Goal: Task Accomplishment & Management: Manage account settings

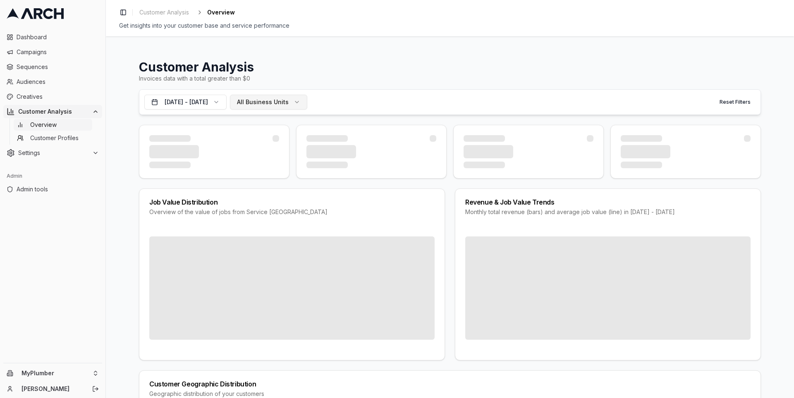
click at [289, 99] on span "All Business Units" at bounding box center [263, 102] width 52 height 8
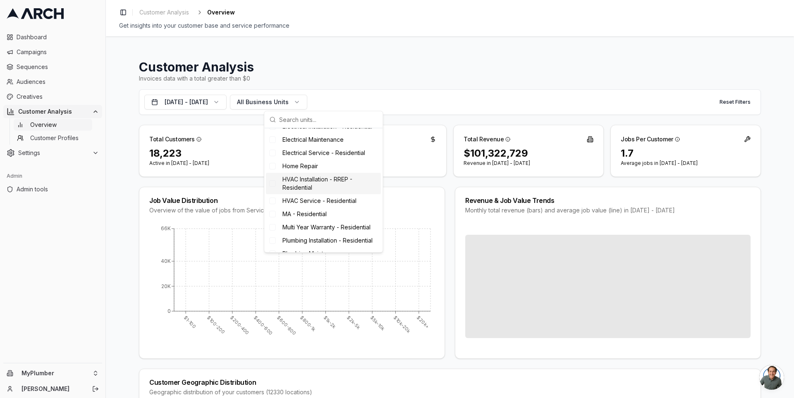
scroll to position [64, 0]
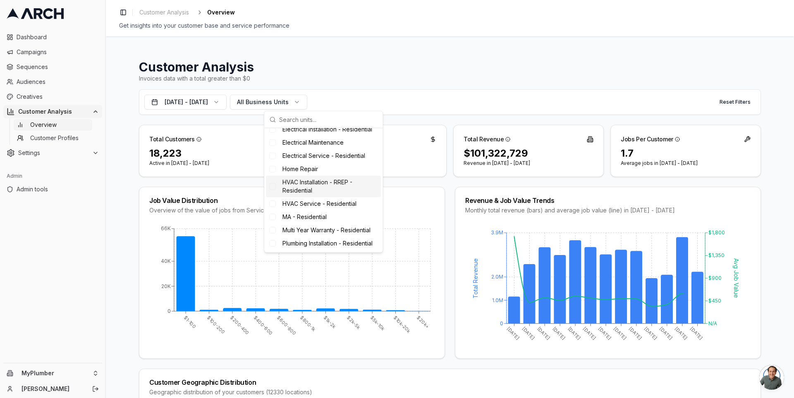
click at [342, 189] on span "HVAC Installation - RREP - Residential" at bounding box center [330, 186] width 95 height 17
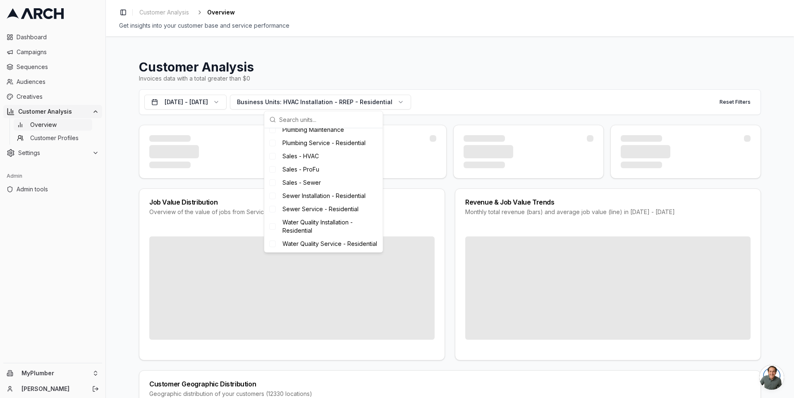
scroll to position [212, 0]
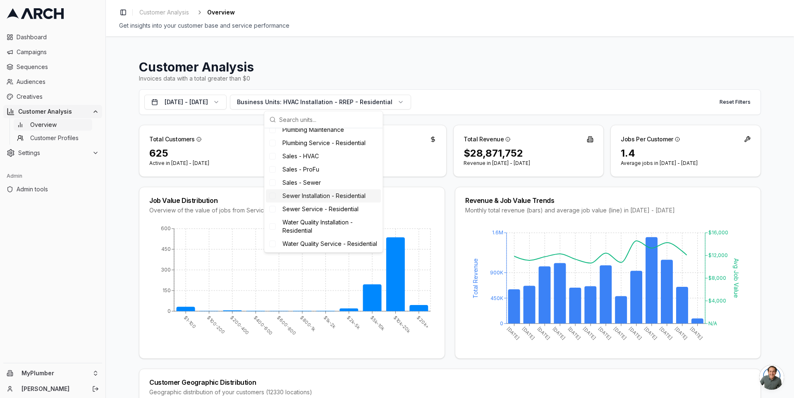
click at [445, 194] on div "Job Value Distribution Overview of the value of jobs from Service Titan $1-100 …" at bounding box center [450, 273] width 622 height 172
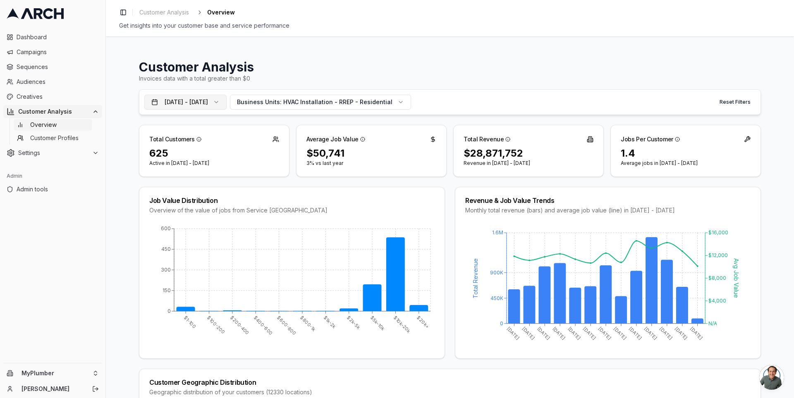
click at [223, 106] on button "Aug 20, 2024 - Aug 19, 2025" at bounding box center [185, 102] width 82 height 15
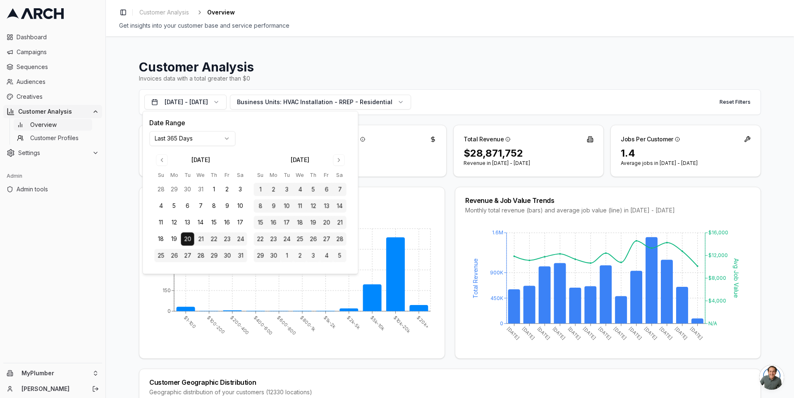
click at [185, 135] on html "Dashboard Campaigns Sequences Audiences Creatives Customer Analysis Overview Cu…" at bounding box center [397, 199] width 794 height 398
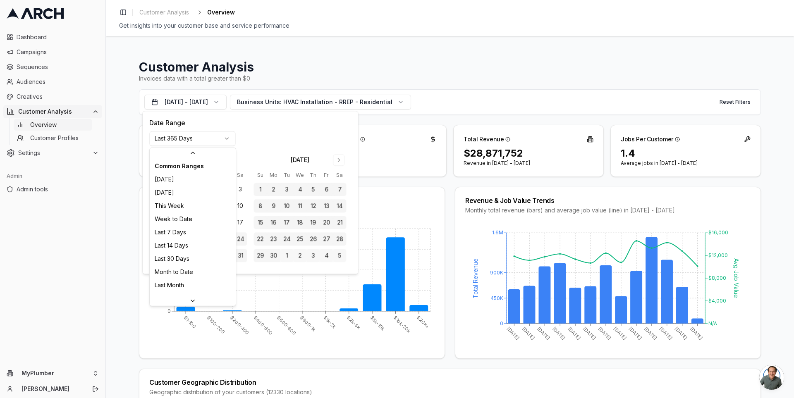
scroll to position [88, 0]
click at [254, 154] on html "Dashboard Campaigns Sequences Audiences Creatives Customer Analysis Overview Cu…" at bounding box center [397, 199] width 794 height 398
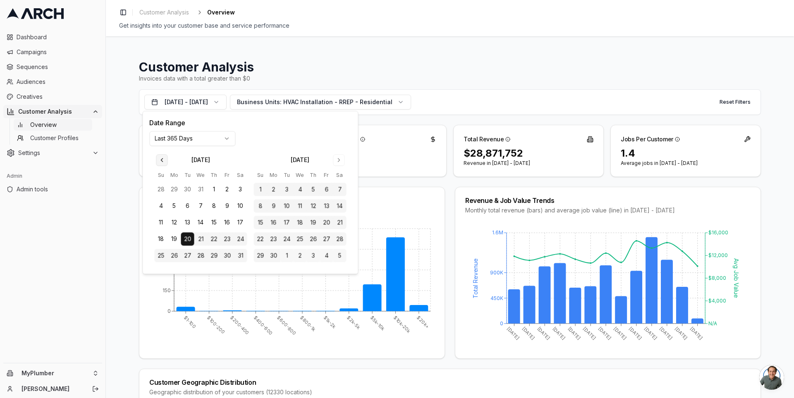
click at [158, 158] on button "Go to previous month" at bounding box center [162, 160] width 12 height 12
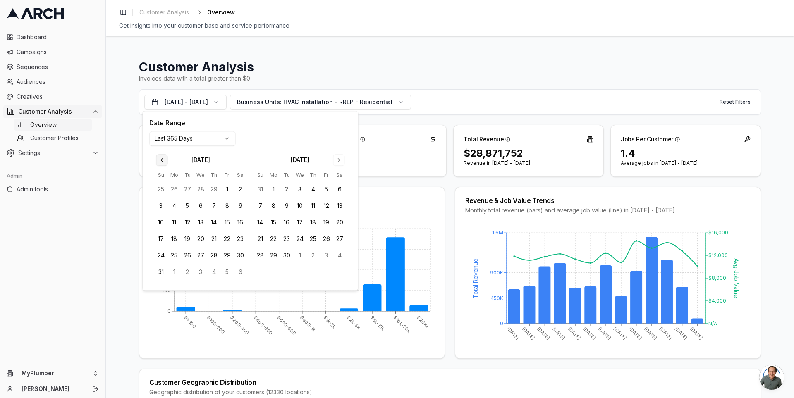
click at [158, 158] on button "Go to previous month" at bounding box center [162, 160] width 12 height 12
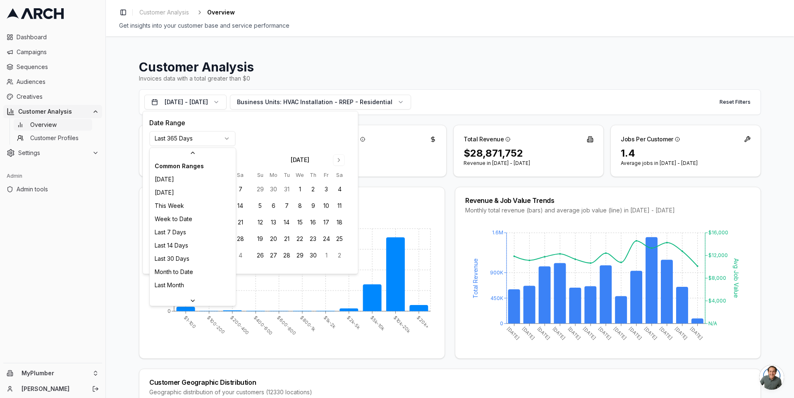
click at [184, 145] on html "Dashboard Campaigns Sequences Audiences Creatives Customer Analysis Overview Cu…" at bounding box center [397, 199] width 794 height 398
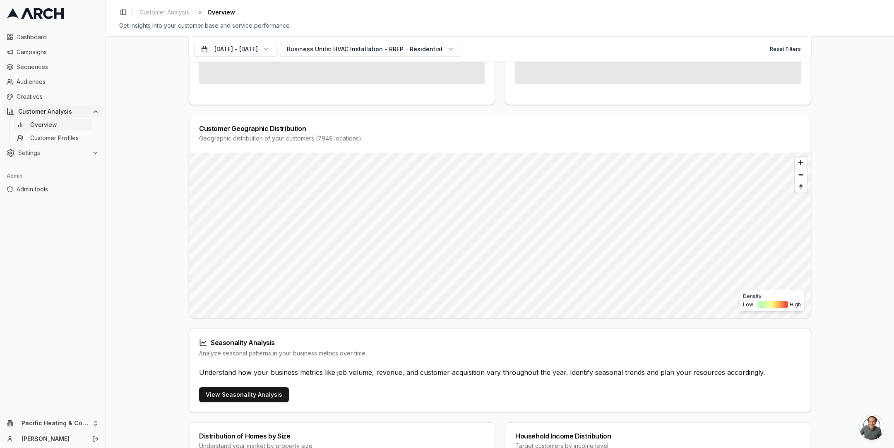
scroll to position [257, 0]
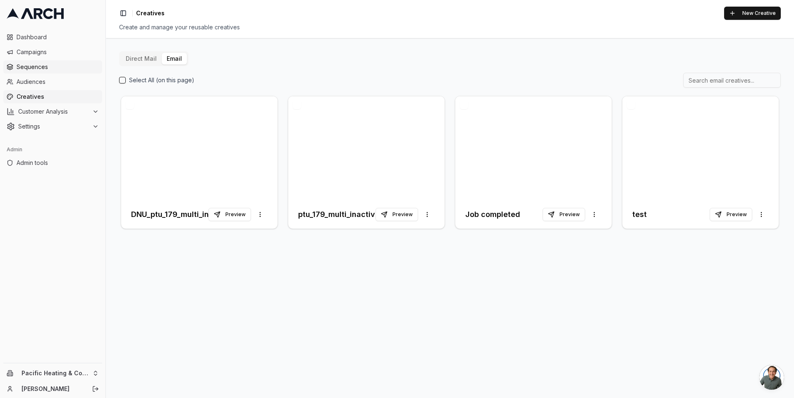
click at [42, 64] on span "Sequences" at bounding box center [58, 67] width 82 height 8
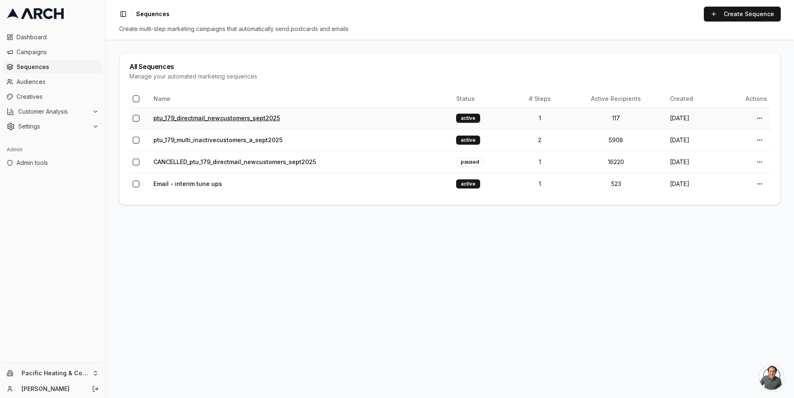
click at [212, 118] on link "ptu_179_directmail_newcustomers_sept2025" at bounding box center [216, 118] width 127 height 7
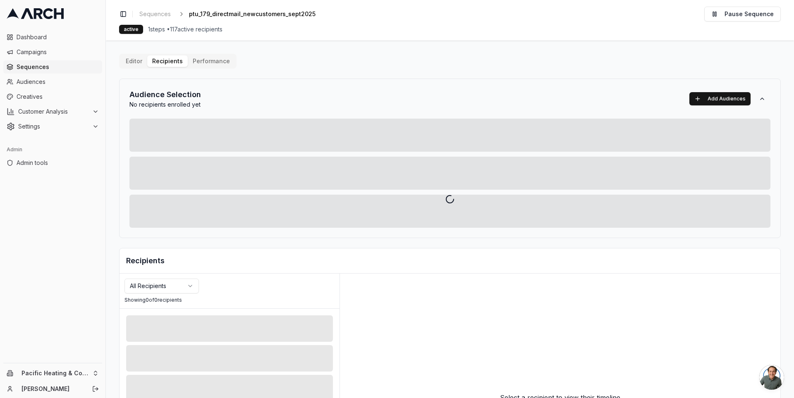
click at [202, 60] on div at bounding box center [450, 199] width 688 height 398
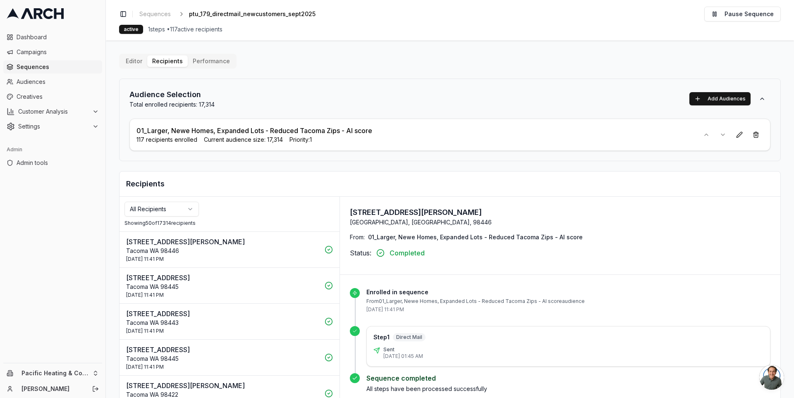
drag, startPoint x: 173, startPoint y: 28, endPoint x: 239, endPoint y: 30, distance: 66.6
click at [239, 30] on div "active 1 steps • 117 active recipients" at bounding box center [450, 29] width 662 height 9
click at [223, 27] on span "1 steps • 117 active recipients" at bounding box center [185, 29] width 74 height 8
click at [199, 62] on button "Performance" at bounding box center [211, 61] width 47 height 12
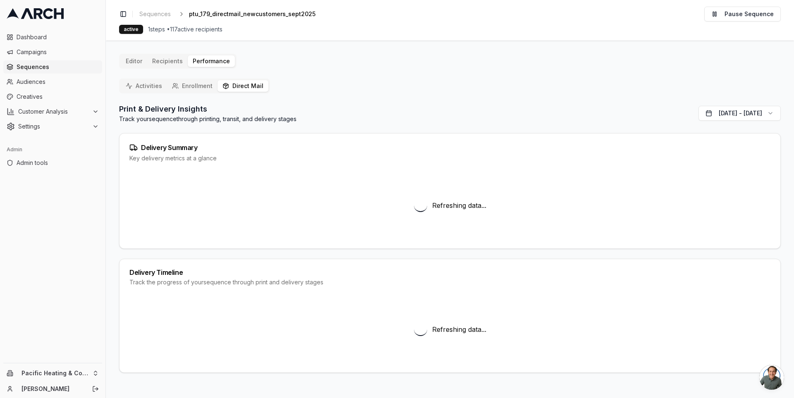
click at [240, 86] on button "Direct Mail" at bounding box center [243, 86] width 51 height 12
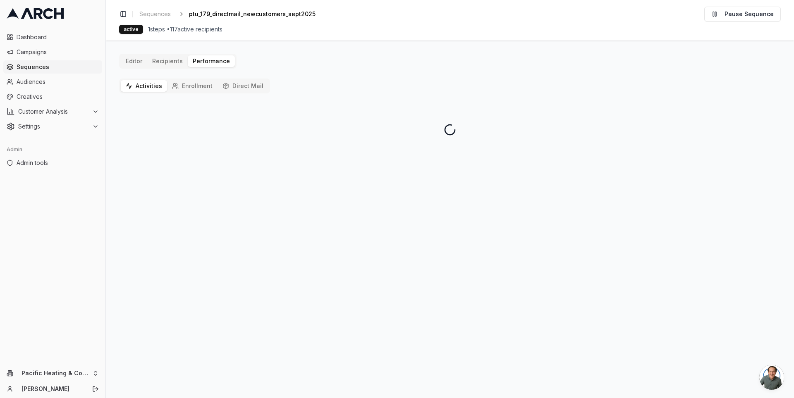
click at [154, 48] on main "Editor Recipients Performance Activities Enrollment Direct Mail" at bounding box center [450, 220] width 688 height 358
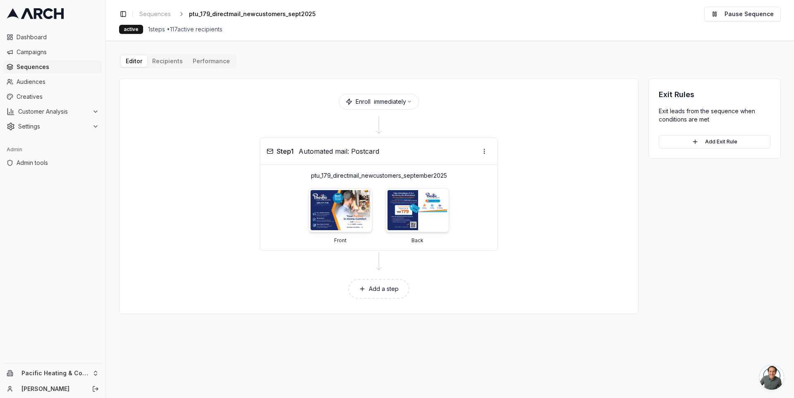
click at [41, 65] on span "Sequences" at bounding box center [58, 67] width 82 height 8
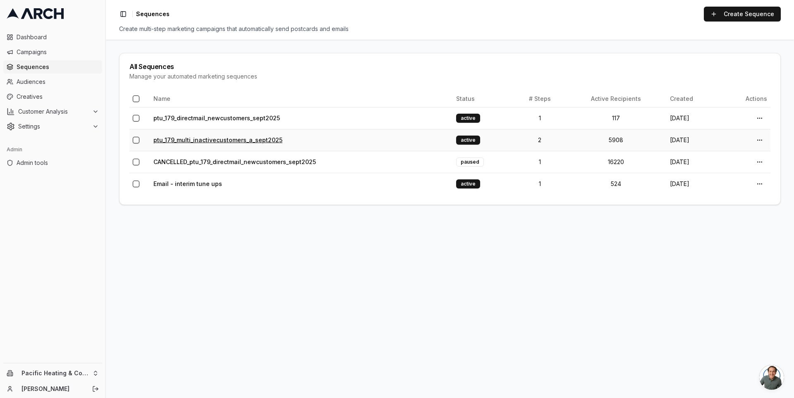
click at [204, 138] on link "ptu_179_multi_inactivecustomers_a_sept2025" at bounding box center [217, 140] width 129 height 7
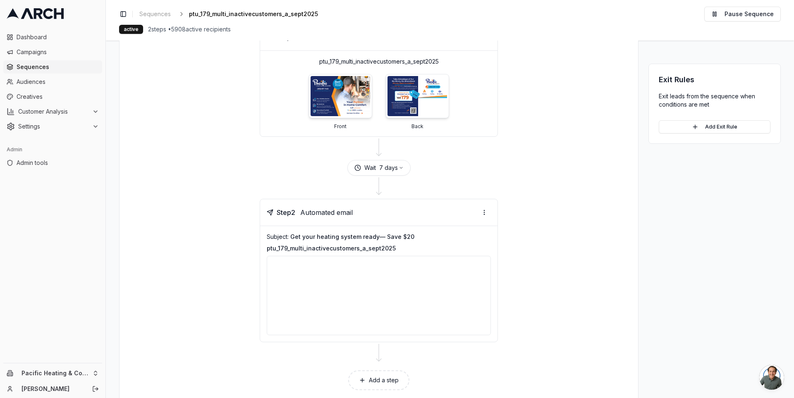
scroll to position [131, 0]
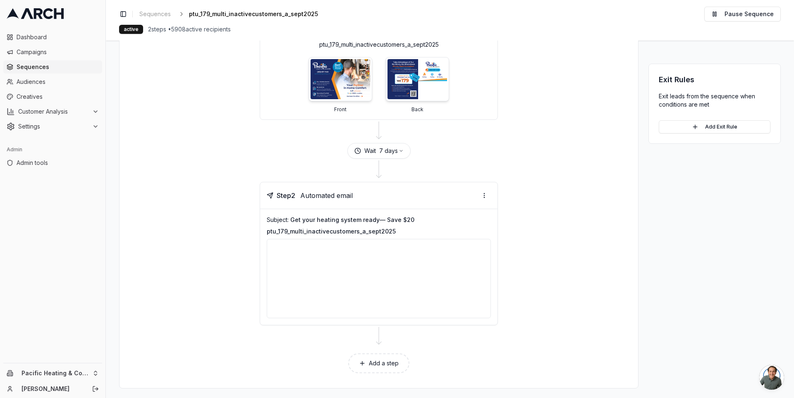
click at [320, 221] on div "Subject: Get your heating system ready— Save $20" at bounding box center [379, 220] width 224 height 8
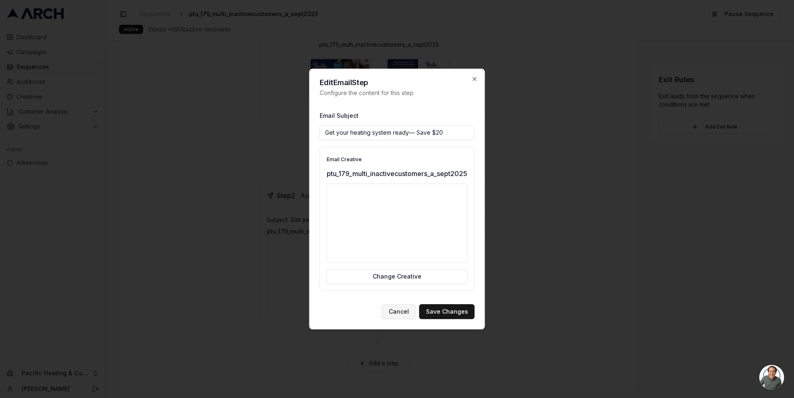
click at [403, 314] on button "Cancel" at bounding box center [399, 312] width 34 height 15
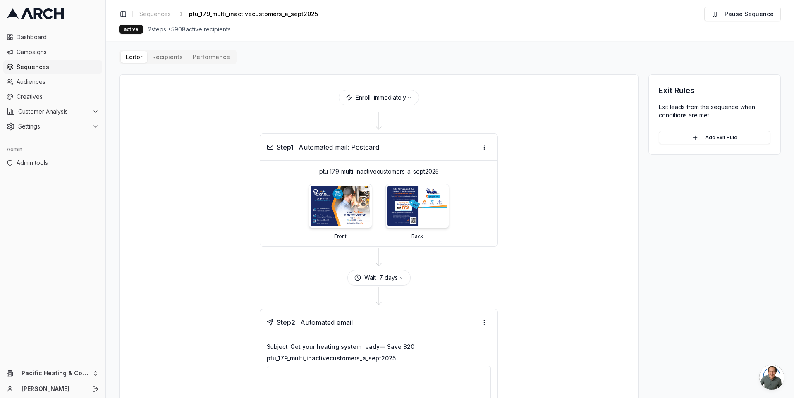
scroll to position [0, 0]
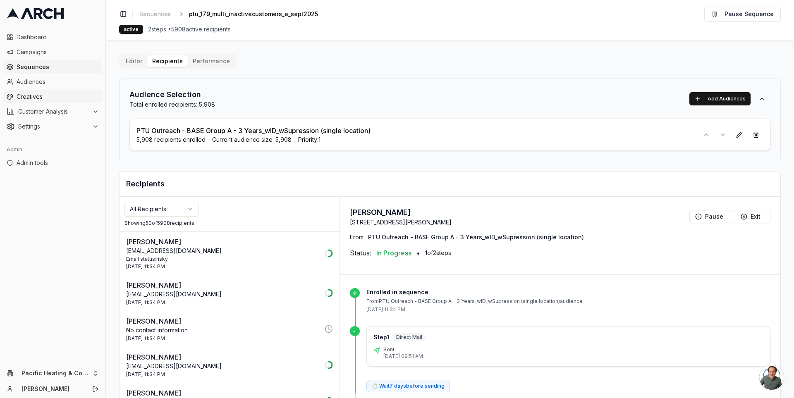
click at [49, 95] on span "Creatives" at bounding box center [58, 97] width 82 height 8
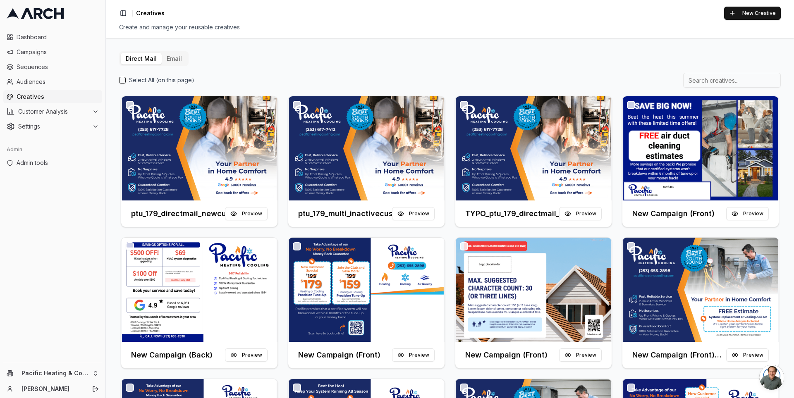
click at [171, 62] on button "Email" at bounding box center [174, 59] width 25 height 12
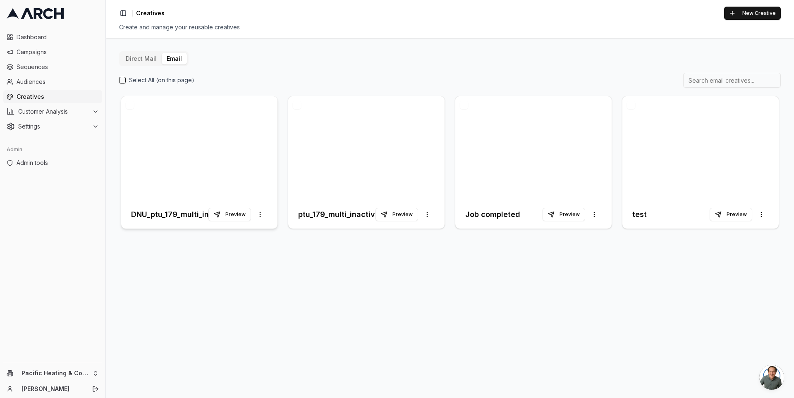
click at [197, 134] on div at bounding box center [199, 148] width 156 height 104
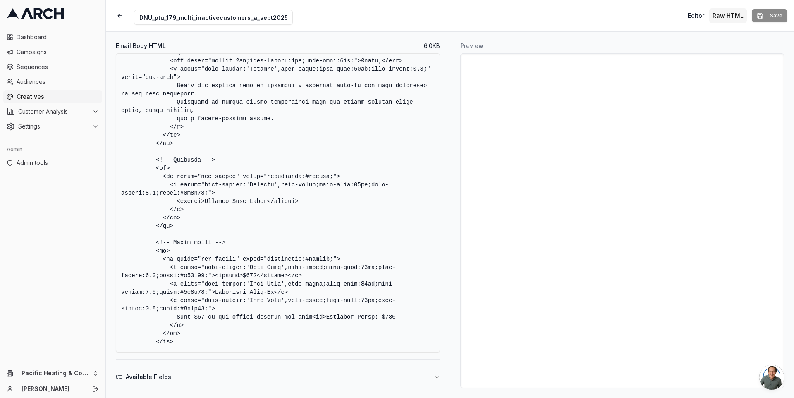
scroll to position [686, 0]
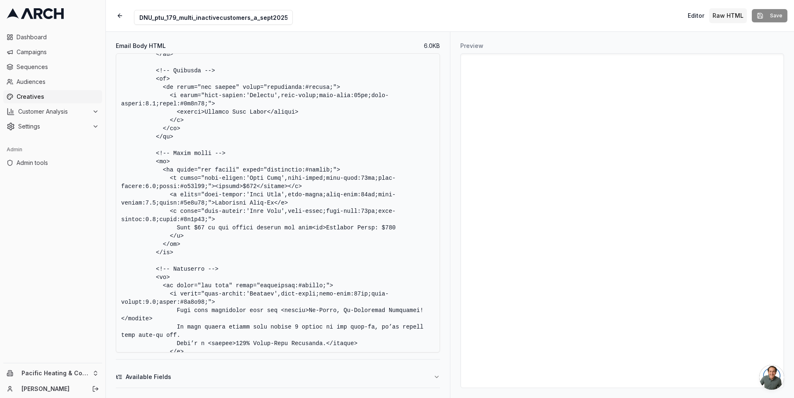
click at [349, 375] on button "Available Fields" at bounding box center [278, 378] width 324 height 22
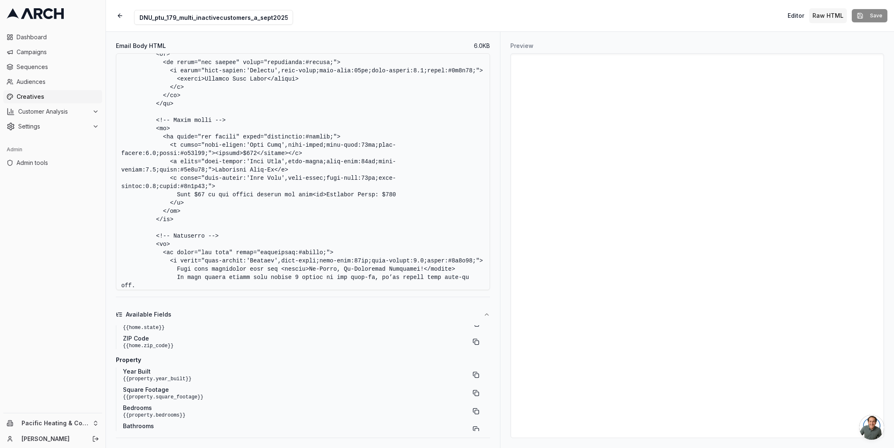
scroll to position [74, 0]
click at [488, 308] on button "Available Fields" at bounding box center [303, 315] width 374 height 22
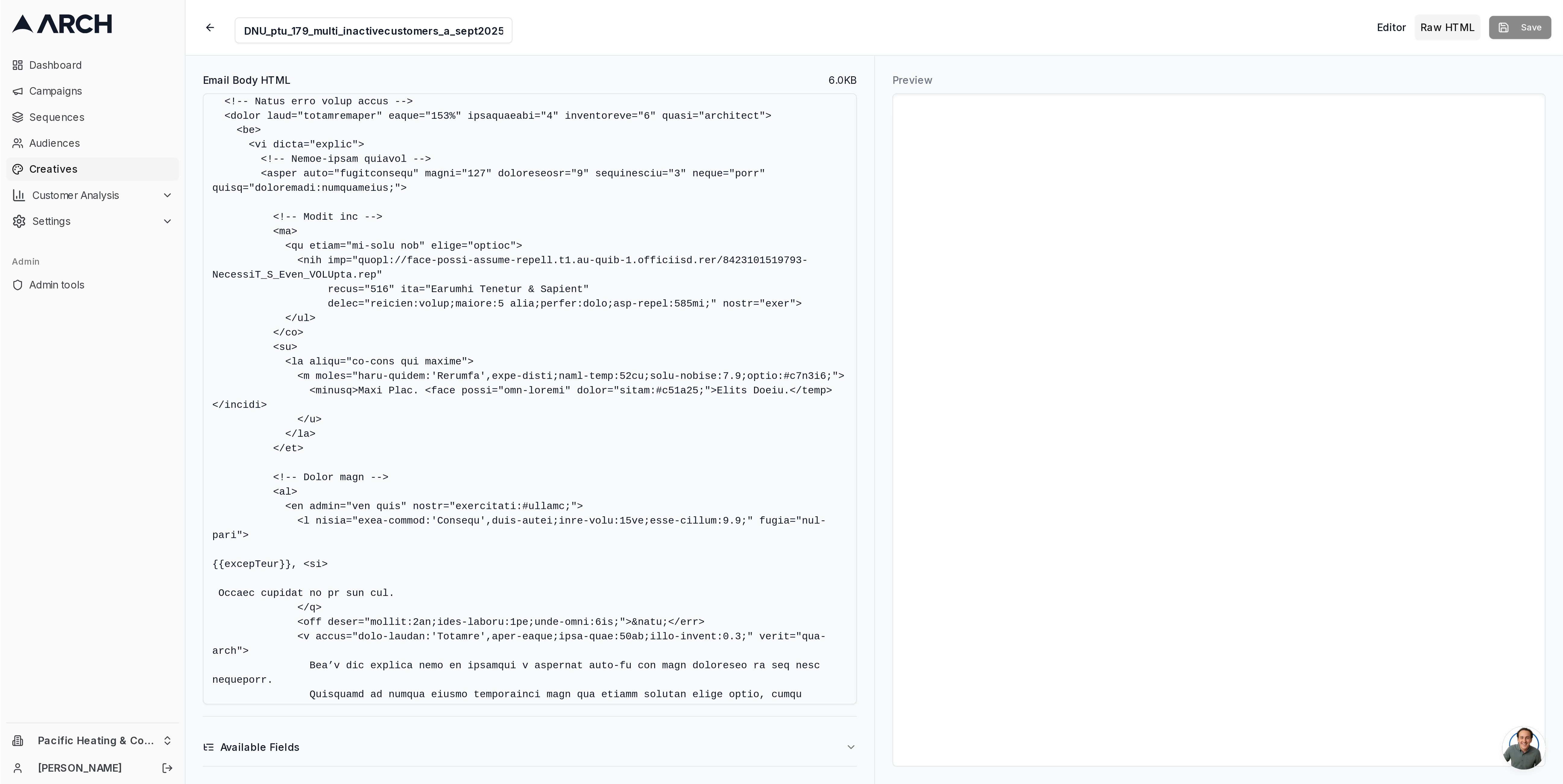
scroll to position [0, 0]
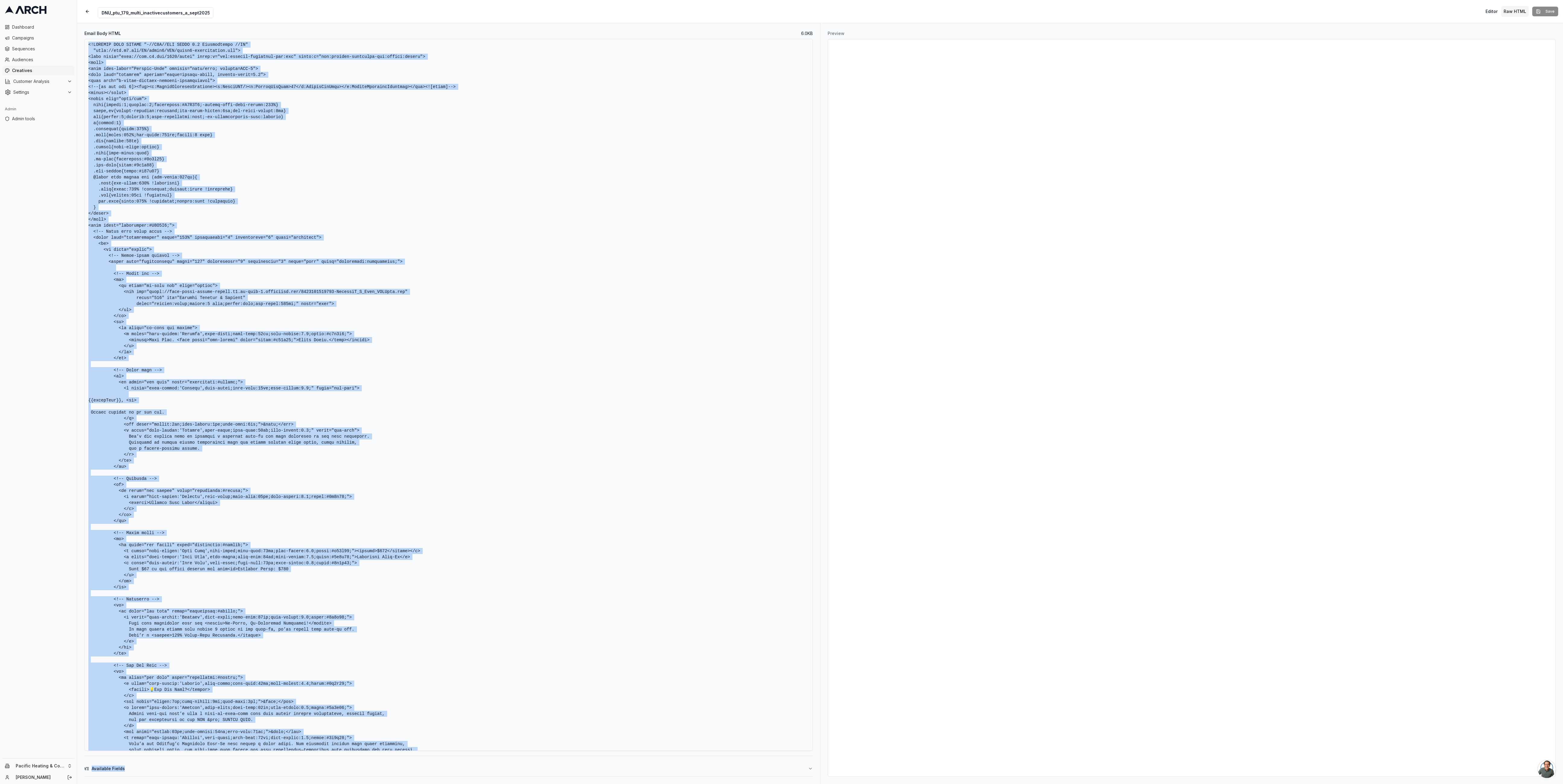
drag, startPoint x: 805, startPoint y: 780, endPoint x: 807, endPoint y: 667, distance: 113.0
click at [579, 290] on div "Email Body HTML 6.0 KB Available Fields" at bounding box center [448, 404] width 743 height 761
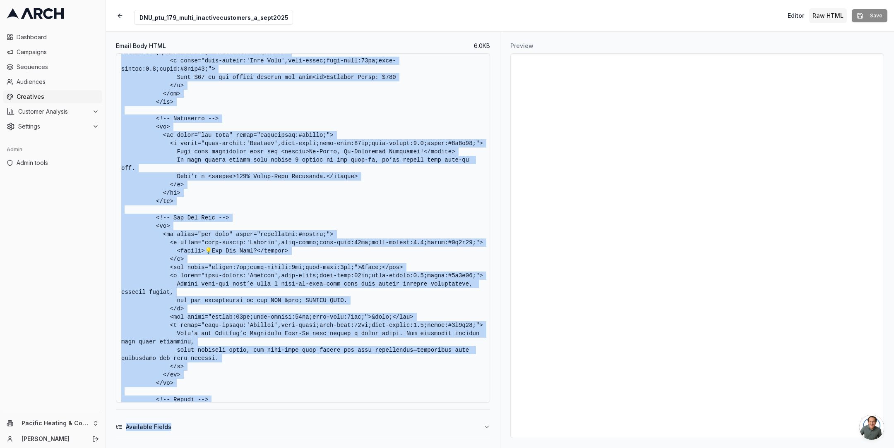
scroll to position [940, 0]
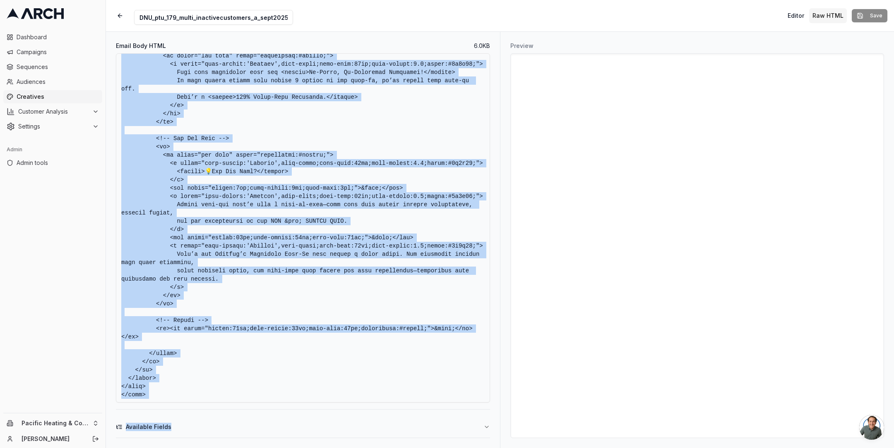
click at [214, 398] on button "Available Fields" at bounding box center [303, 428] width 374 height 22
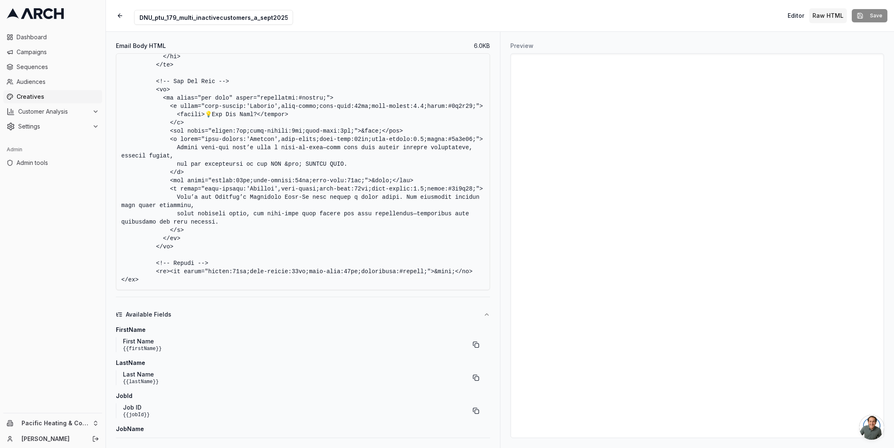
scroll to position [435, 0]
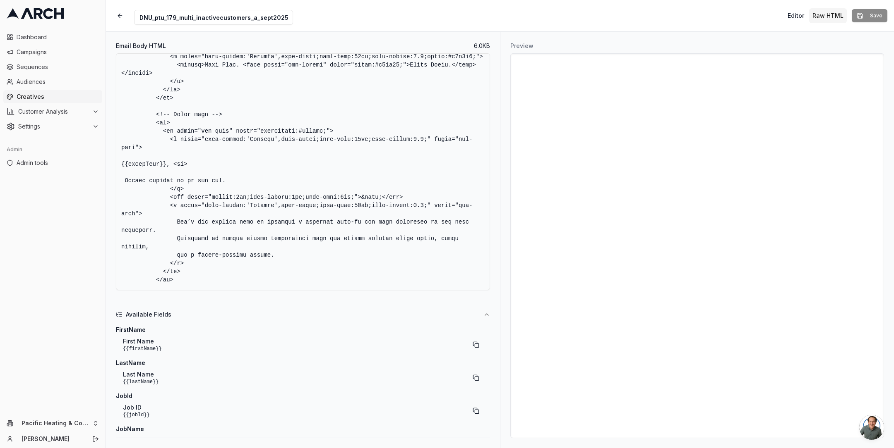
click at [163, 312] on span "Available Fields" at bounding box center [149, 315] width 46 height 8
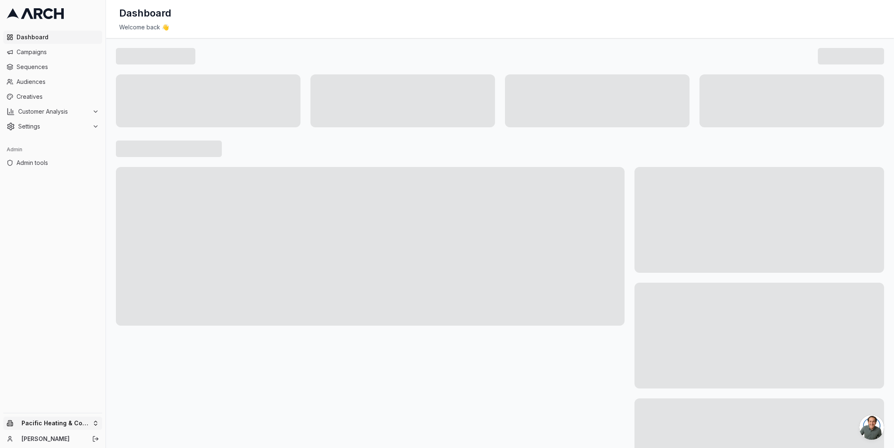
click at [87, 426] on html "Dashboard Campaigns Sequences Audiences Creatives Customer Analysis Settings Ad…" at bounding box center [447, 224] width 894 height 448
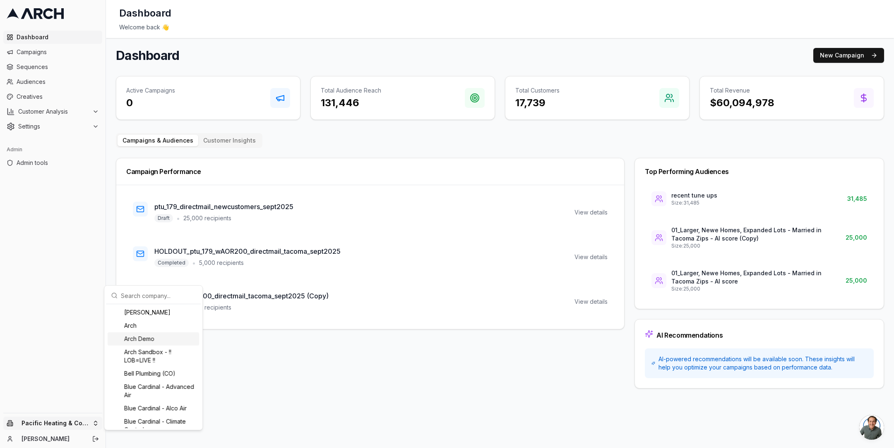
click at [146, 341] on div "Arch Demo" at bounding box center [153, 339] width 91 height 13
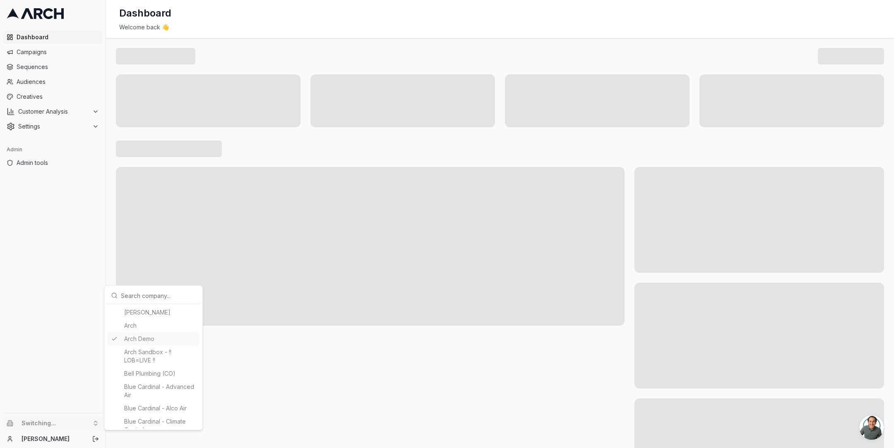
click at [33, 92] on html "Dashboard Campaigns Sequences Audiences Creatives Customer Analysis Settings Ad…" at bounding box center [447, 224] width 894 height 448
click at [29, 94] on span "Creatives" at bounding box center [58, 97] width 82 height 8
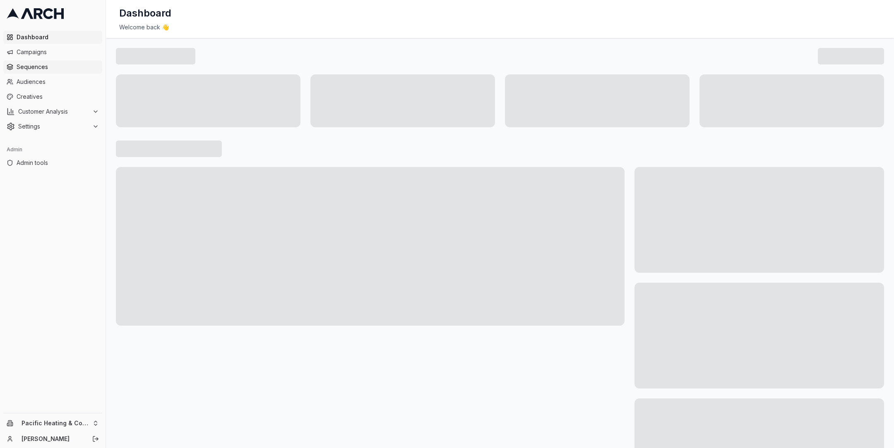
click at [43, 69] on span "Sequences" at bounding box center [58, 67] width 82 height 8
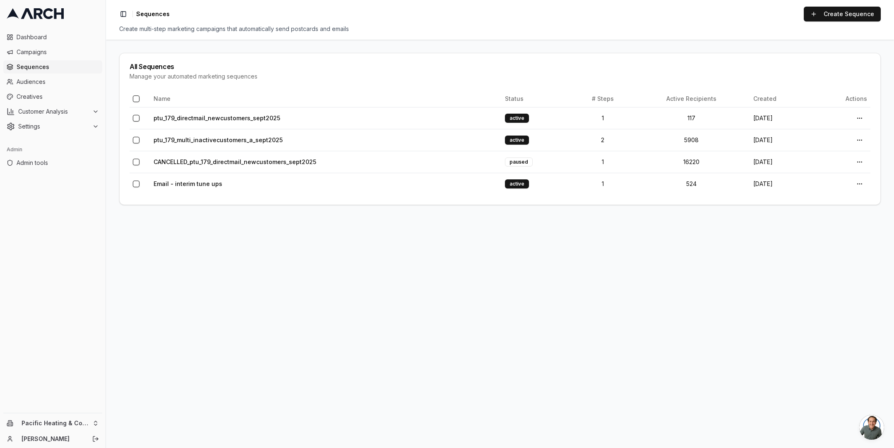
click at [109, 103] on main "All Sequences Manage your automated marketing sequences Name Status # Steps Act…" at bounding box center [500, 244] width 788 height 409
click at [54, 78] on span "Audiences" at bounding box center [58, 82] width 82 height 8
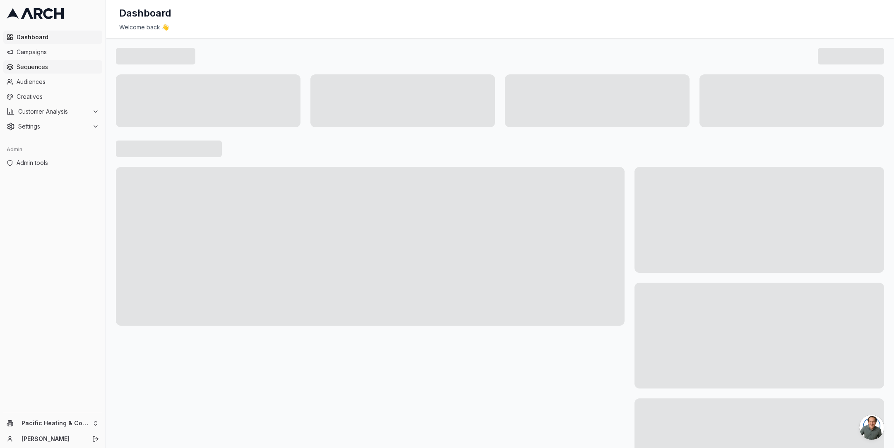
click at [53, 64] on span "Sequences" at bounding box center [58, 67] width 82 height 8
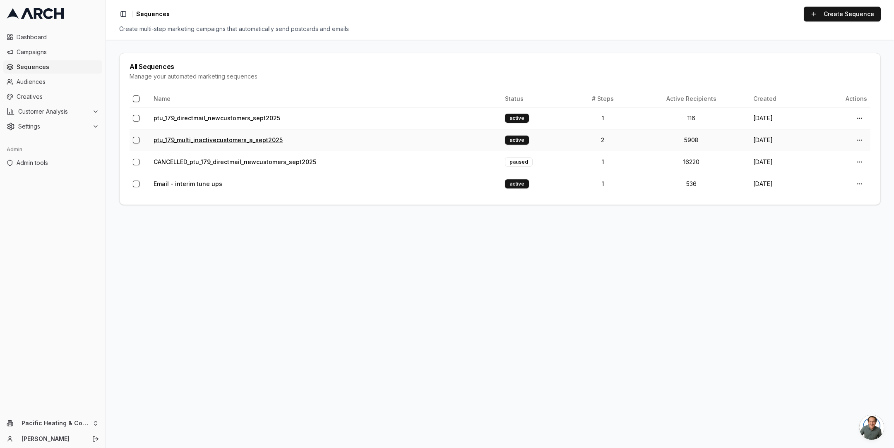
click at [203, 139] on link "ptu_179_multi_inactivecustomers_a_sept2025" at bounding box center [217, 140] width 129 height 7
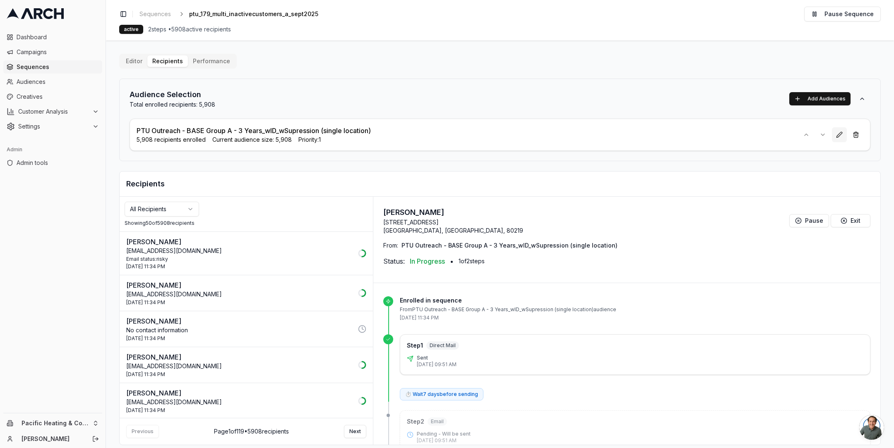
click at [840, 135] on button at bounding box center [839, 134] width 15 height 15
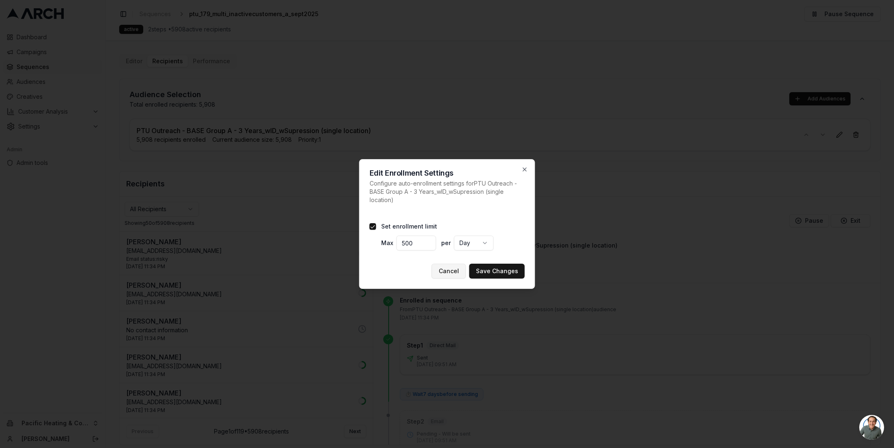
click at [456, 273] on button "Cancel" at bounding box center [449, 271] width 34 height 15
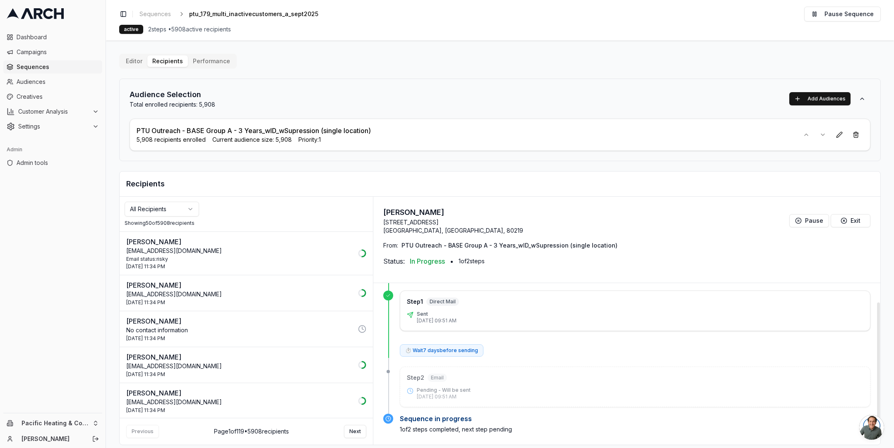
scroll to position [45, 0]
click at [301, 326] on p "No contact information" at bounding box center [239, 330] width 227 height 8
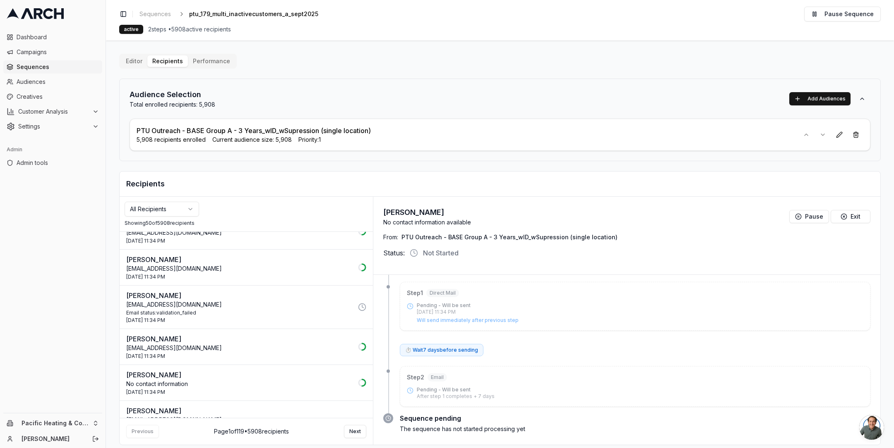
scroll to position [160, 0]
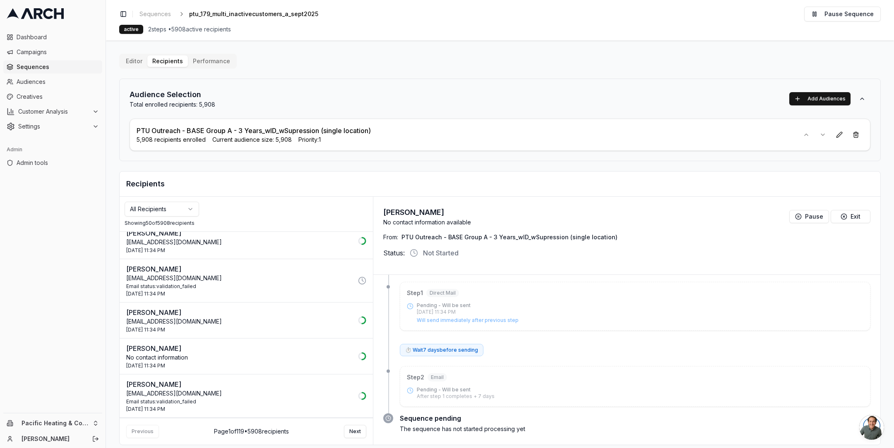
click at [266, 283] on div "Email status: validation_failed" at bounding box center [239, 286] width 227 height 7
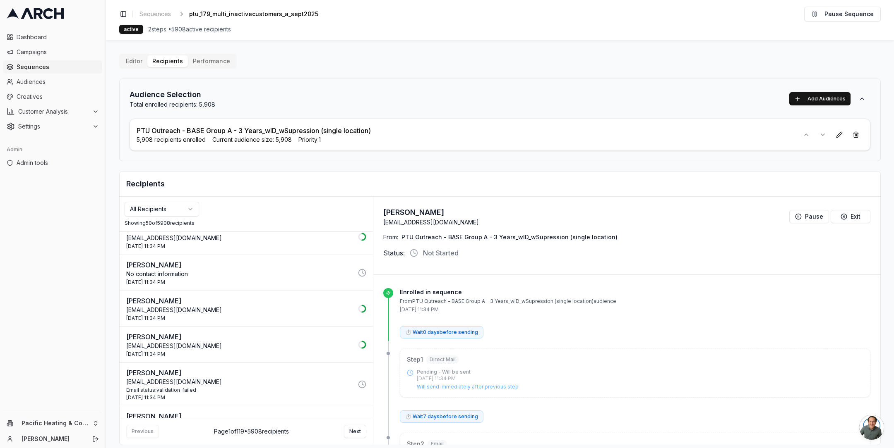
scroll to position [46, 0]
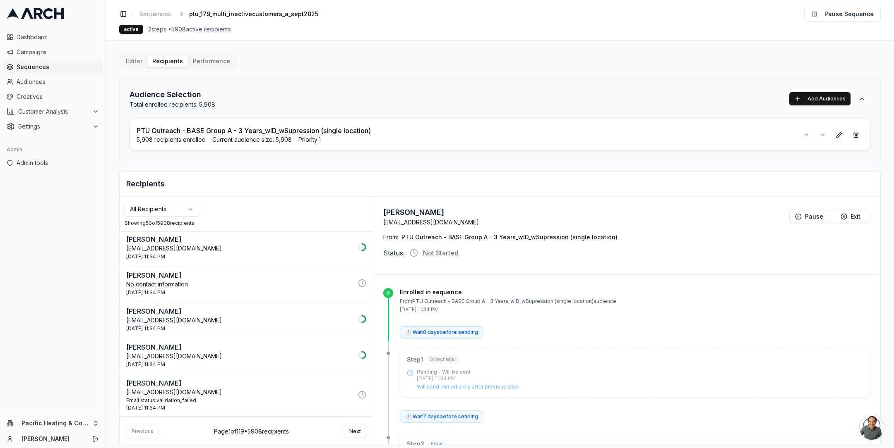
click at [262, 281] on p "No contact information" at bounding box center [239, 285] width 227 height 8
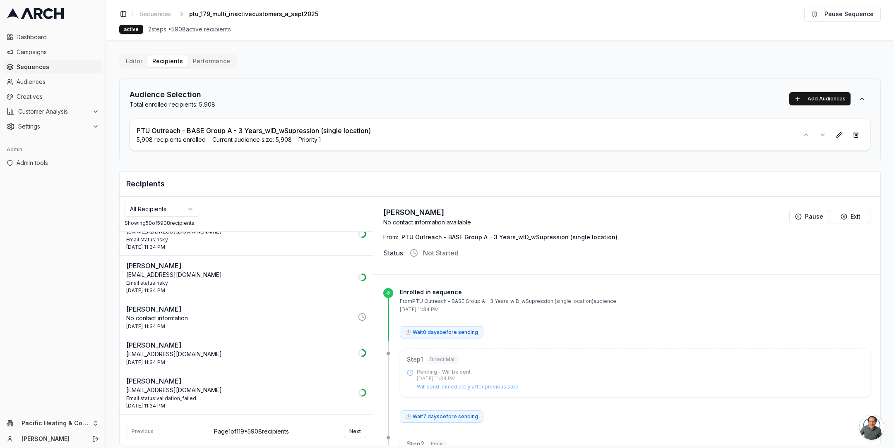
scroll to position [450, 0]
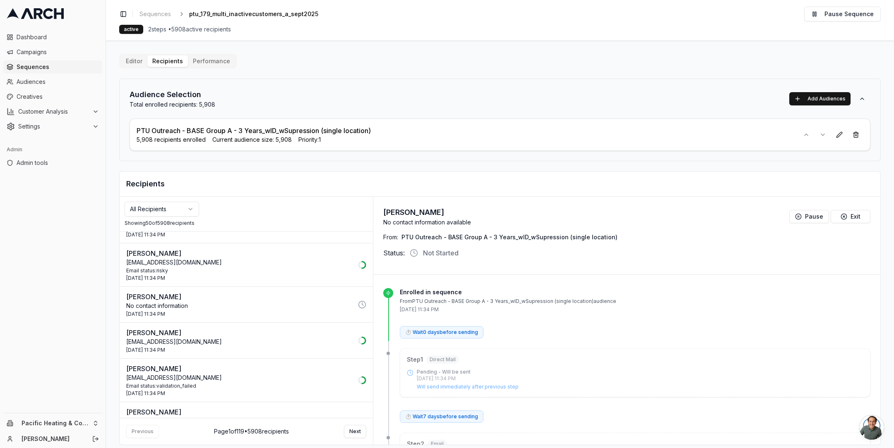
click at [259, 338] on p "Miketeeid@gmail.com" at bounding box center [239, 342] width 227 height 8
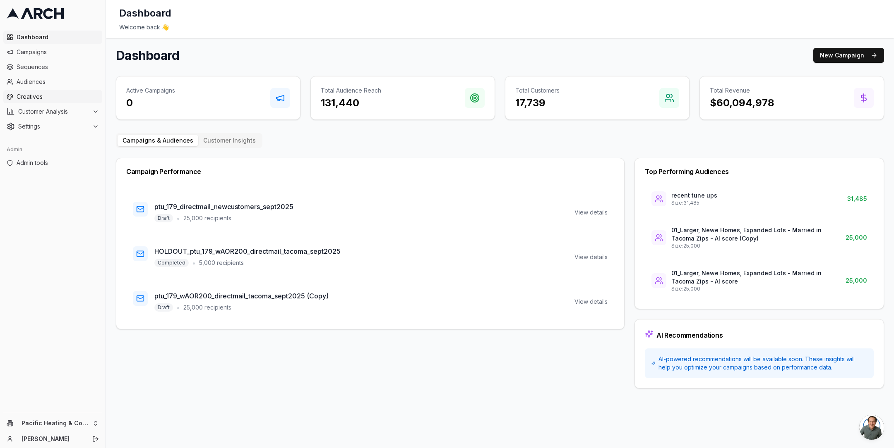
click at [45, 94] on span "Creatives" at bounding box center [58, 97] width 82 height 8
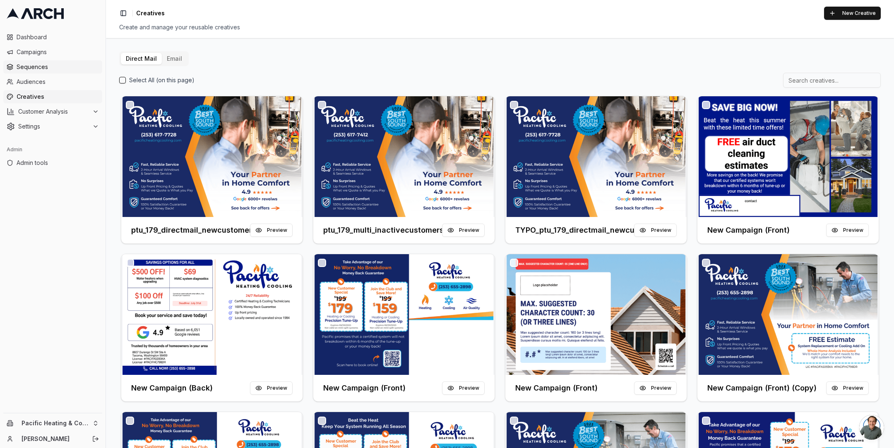
click at [55, 66] on span "Sequences" at bounding box center [58, 67] width 82 height 8
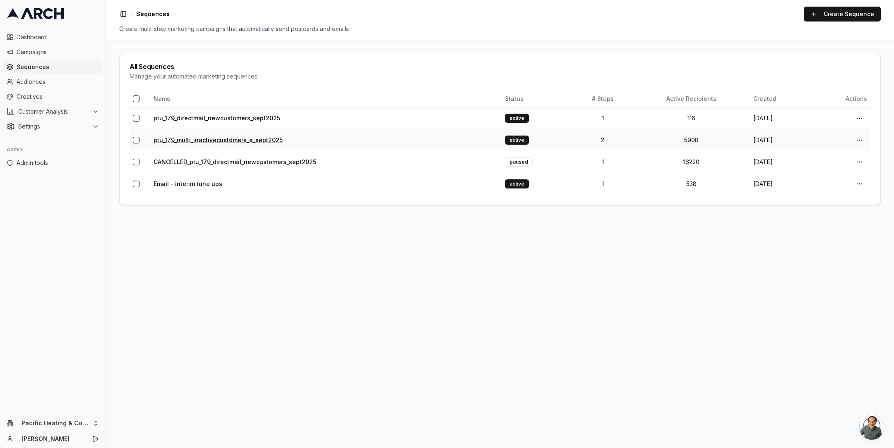
click at [194, 140] on link "ptu_179_multi_inactivecustomers_a_sept2025" at bounding box center [217, 140] width 129 height 7
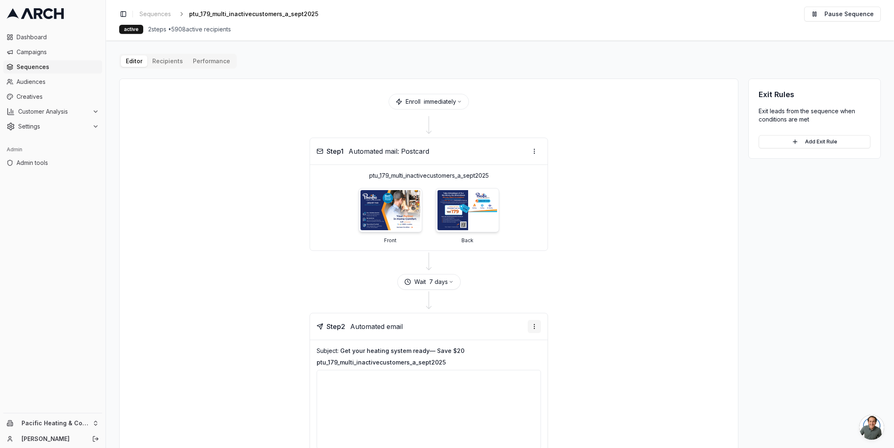
click at [533, 324] on html "Dashboard Campaigns Sequences Audiences Creatives Customer Analysis Settings Ad…" at bounding box center [447, 224] width 894 height 448
click at [567, 323] on html "Dashboard Campaigns Sequences Audiences Creatives Customer Analysis Settings Ad…" at bounding box center [447, 224] width 894 height 448
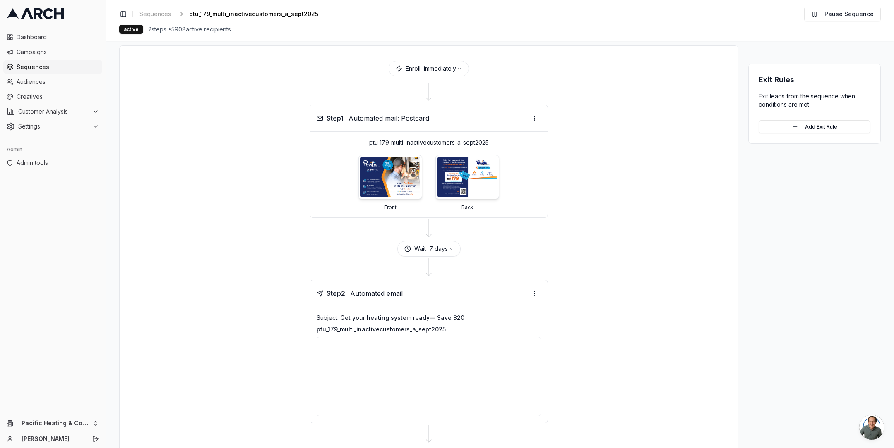
scroll to position [82, 0]
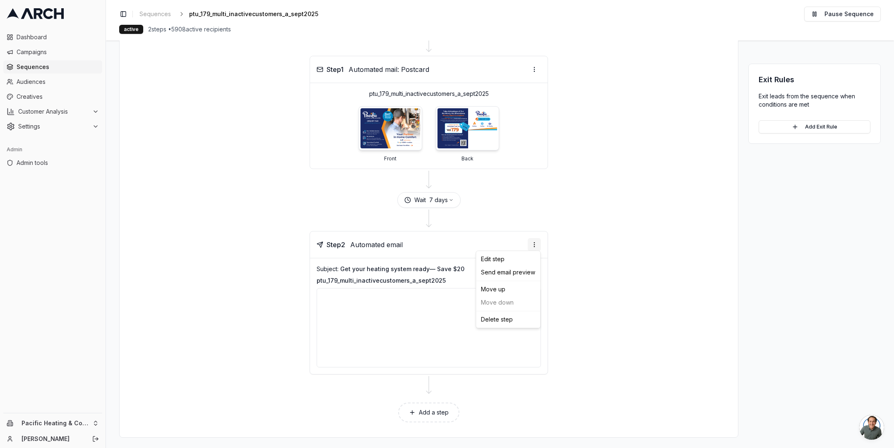
click at [534, 241] on html "Dashboard Campaigns Sequences Audiences Creatives Customer Analysis Settings Ad…" at bounding box center [447, 224] width 894 height 448
click at [548, 209] on html "Dashboard Campaigns Sequences Audiences Creatives Customer Analysis Settings Ad…" at bounding box center [447, 224] width 894 height 448
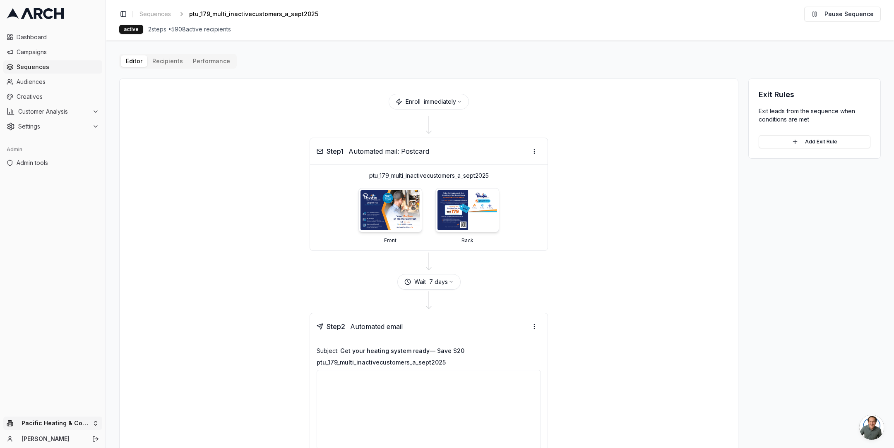
click at [91, 425] on html "Dashboard Campaigns Sequences Audiences Creatives Customer Analysis Settings Ad…" at bounding box center [447, 224] width 894 height 448
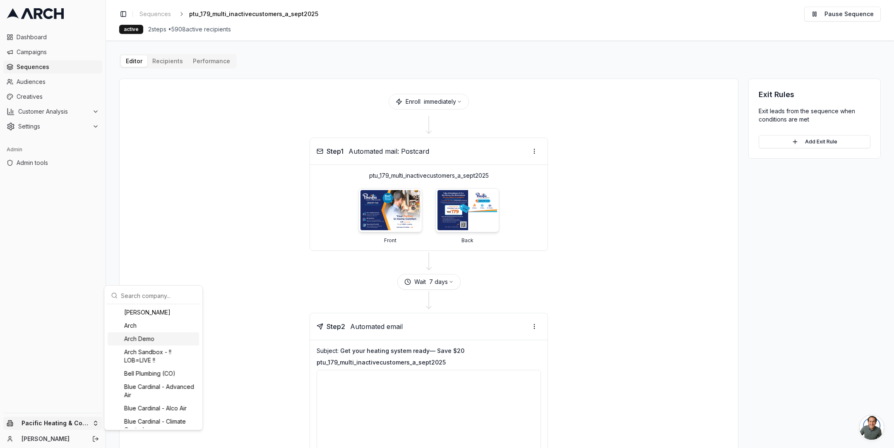
click at [144, 342] on div "Arch Demo" at bounding box center [153, 339] width 91 height 13
click at [34, 72] on html "Dashboard Campaigns Sequences Audiences Creatives Customer Analysis Settings Ad…" at bounding box center [447, 224] width 894 height 448
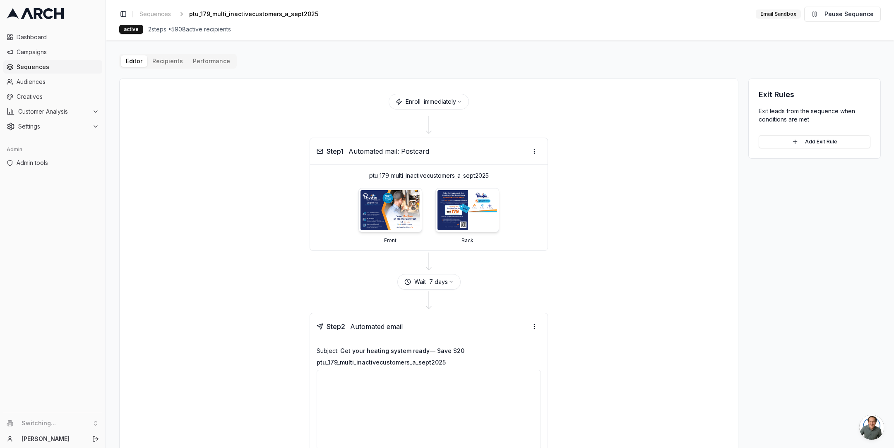
click at [27, 65] on span "Sequences" at bounding box center [58, 67] width 82 height 8
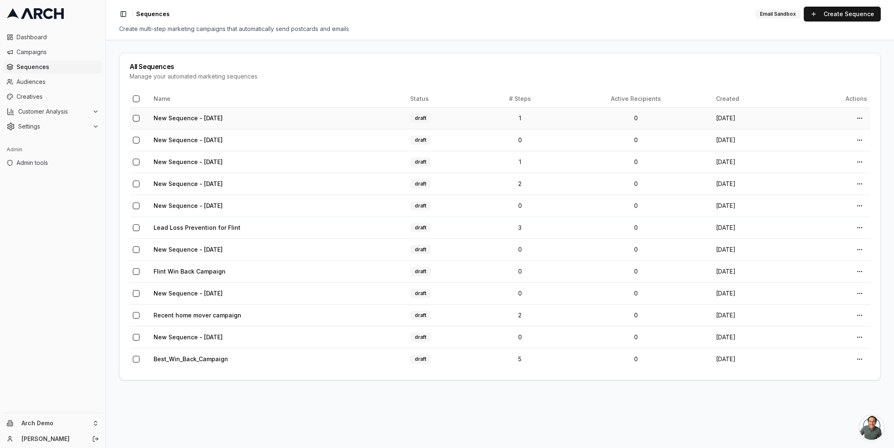
click at [203, 124] on td "New Sequence - Oct 2, 2025" at bounding box center [278, 118] width 257 height 22
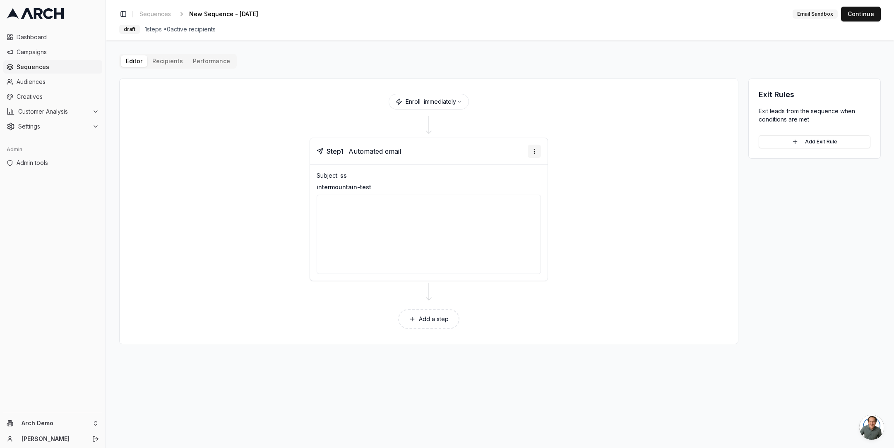
click at [535, 149] on html "Dashboard Campaigns Sequences Audiences Creatives Customer Analysis Settings Ad…" at bounding box center [447, 224] width 894 height 448
click at [457, 101] on html "Dashboard Campaigns Sequences Audiences Creatives Customer Analysis Settings Ad…" at bounding box center [447, 224] width 894 height 448
click at [461, 101] on icon "button" at bounding box center [459, 101] width 5 height 5
click at [463, 143] on label "At a specific time" at bounding box center [464, 142] width 46 height 6
click at [437, 143] on button "At a specific time" at bounding box center [434, 142] width 7 height 7
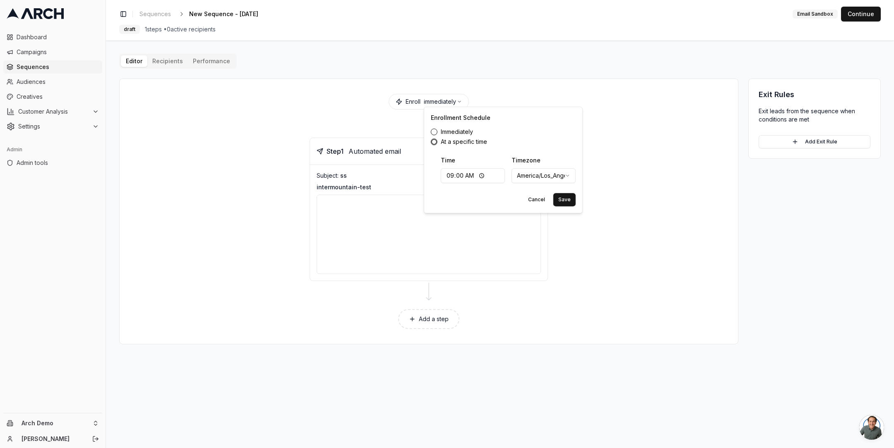
click at [483, 176] on input "09:00" at bounding box center [473, 175] width 64 height 15
click at [492, 163] on div "Time 09:00" at bounding box center [473, 169] width 64 height 28
click at [538, 200] on button "Cancel" at bounding box center [536, 199] width 27 height 13
click at [36, 161] on span "Admin tools" at bounding box center [58, 163] width 82 height 8
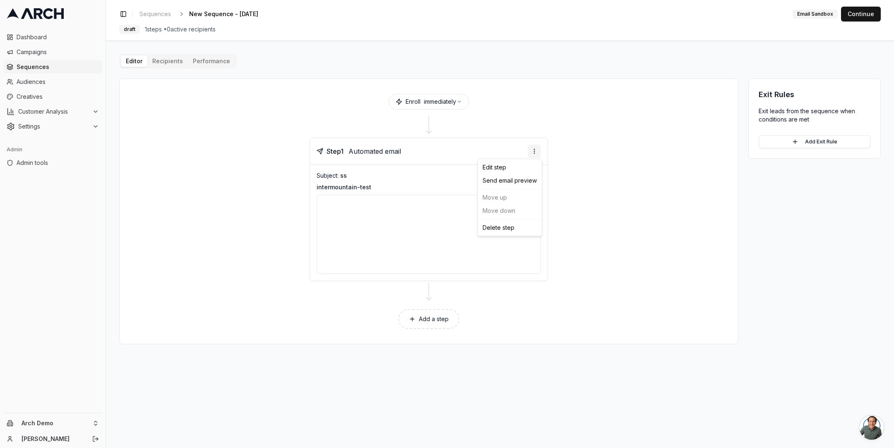
click at [535, 149] on html "Dashboard Campaigns Sequences Audiences Creatives Customer Analysis Settings Ad…" at bounding box center [447, 224] width 894 height 448
click at [446, 96] on html "Dashboard Campaigns Sequences Audiences Creatives Customer Analysis Settings Ad…" at bounding box center [447, 224] width 894 height 448
click at [461, 99] on icon "button" at bounding box center [459, 101] width 5 height 5
click at [465, 144] on label "At a specific time" at bounding box center [464, 142] width 46 height 6
click at [437, 144] on button "At a specific time" at bounding box center [434, 142] width 7 height 7
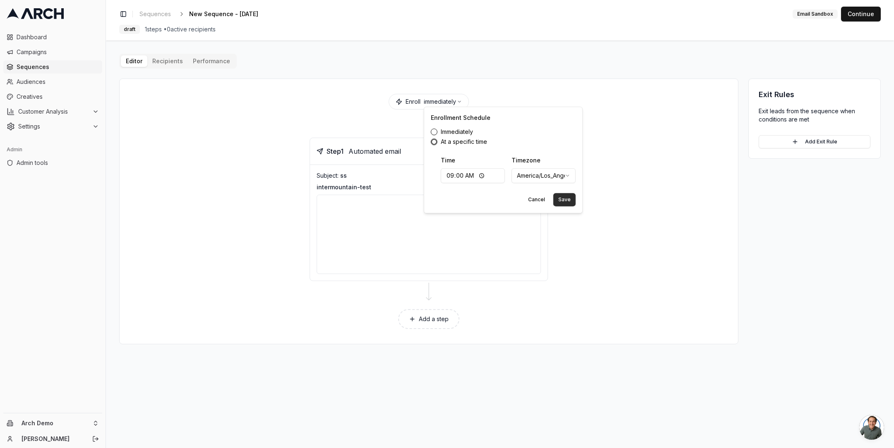
click at [560, 200] on button "Save" at bounding box center [564, 199] width 22 height 13
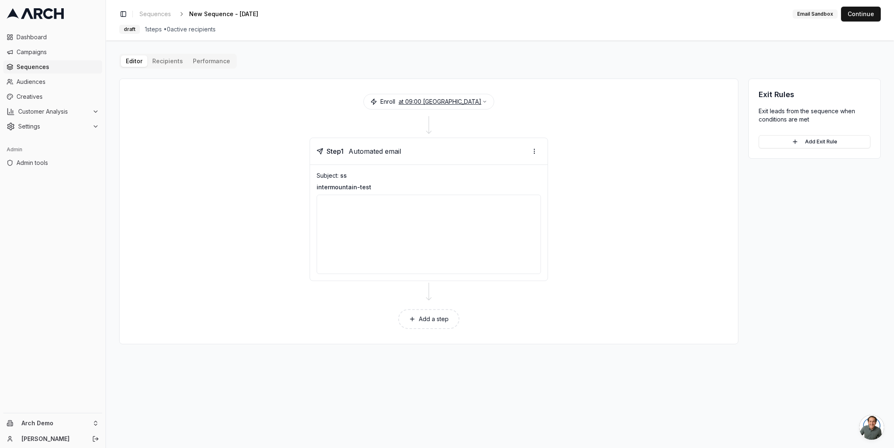
click at [482, 101] on icon "button" at bounding box center [484, 101] width 5 height 5
click at [471, 178] on input "09:00" at bounding box center [460, 175] width 64 height 15
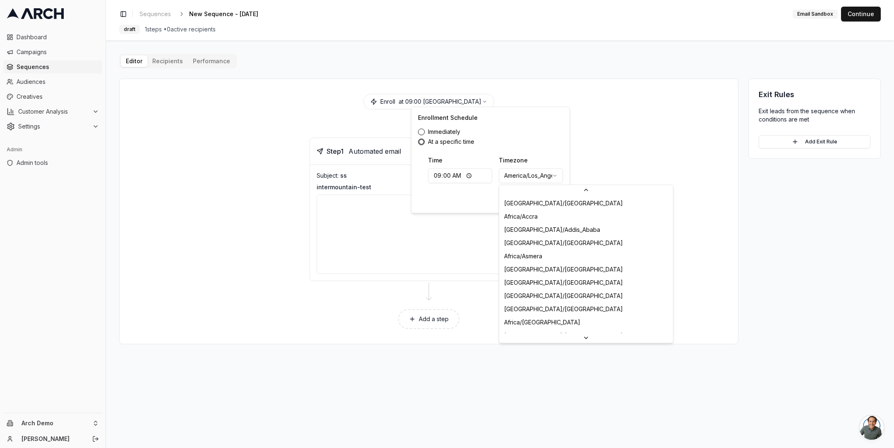
click at [523, 174] on html "Dashboard Campaigns Sequences Audiences Creatives Customer Analysis Settings Ad…" at bounding box center [447, 224] width 894 height 448
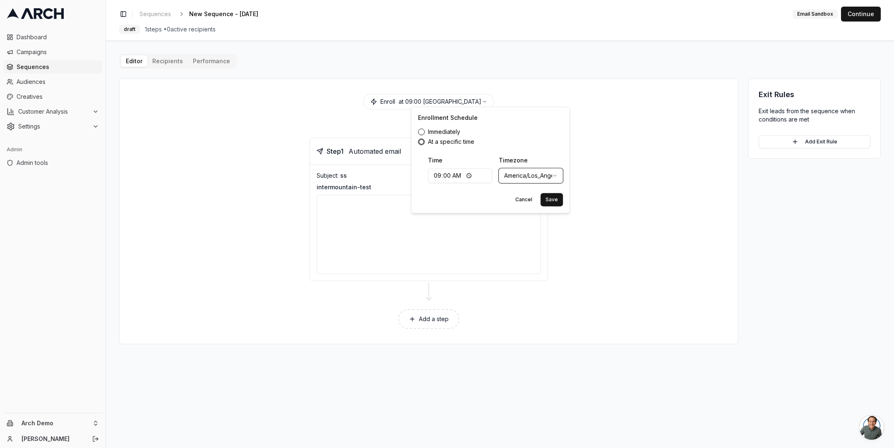
click at [520, 174] on html "Dashboard Campaigns Sequences Audiences Creatives Customer Analysis Settings Ad…" at bounding box center [447, 224] width 894 height 448
click at [558, 202] on button "Save" at bounding box center [551, 199] width 22 height 13
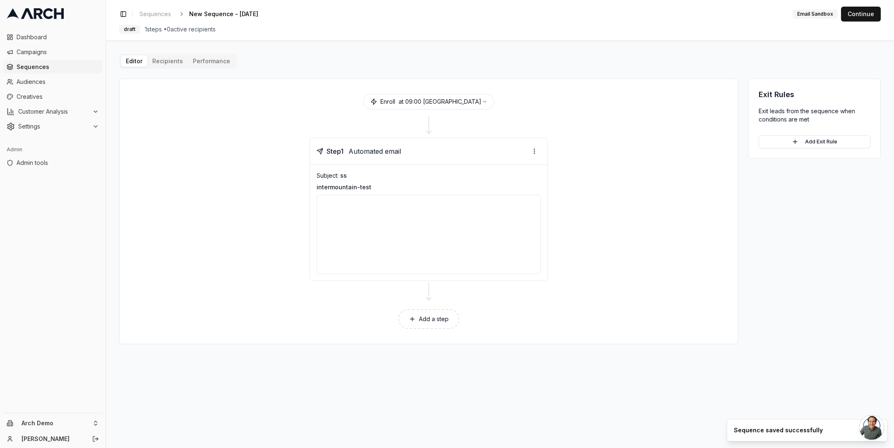
click at [420, 322] on button "Add a step" at bounding box center [428, 319] width 61 height 20
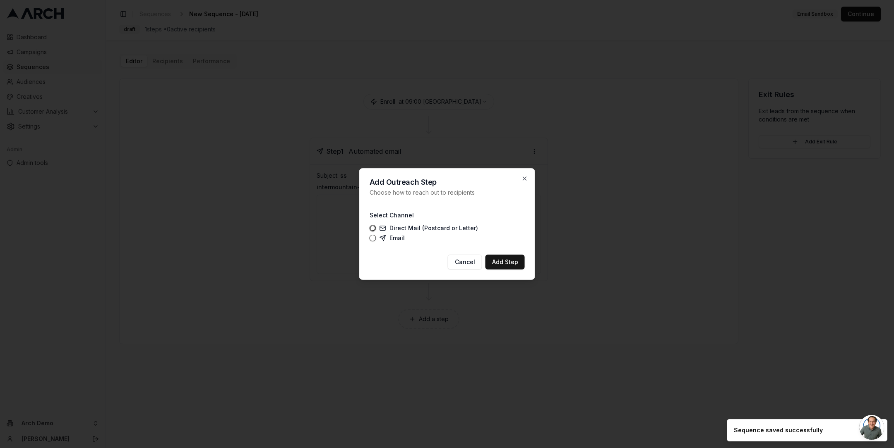
click at [389, 236] on label "Email" at bounding box center [391, 238] width 25 height 7
click at [376, 236] on button "Email" at bounding box center [372, 238] width 7 height 7
click at [506, 262] on button "Add Step" at bounding box center [504, 262] width 39 height 15
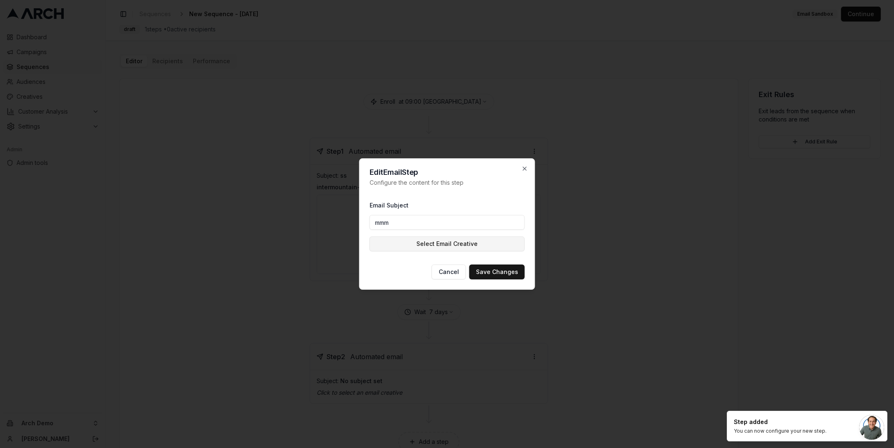
type input "mmm"
click at [481, 246] on button "Select Email Creative" at bounding box center [446, 244] width 155 height 15
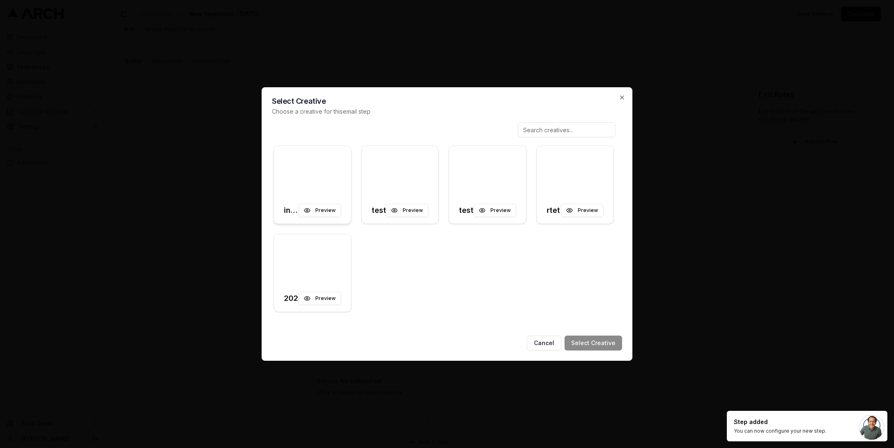
click at [333, 169] on div at bounding box center [312, 171] width 77 height 51
click at [592, 345] on button "Select Creative" at bounding box center [593, 343] width 58 height 15
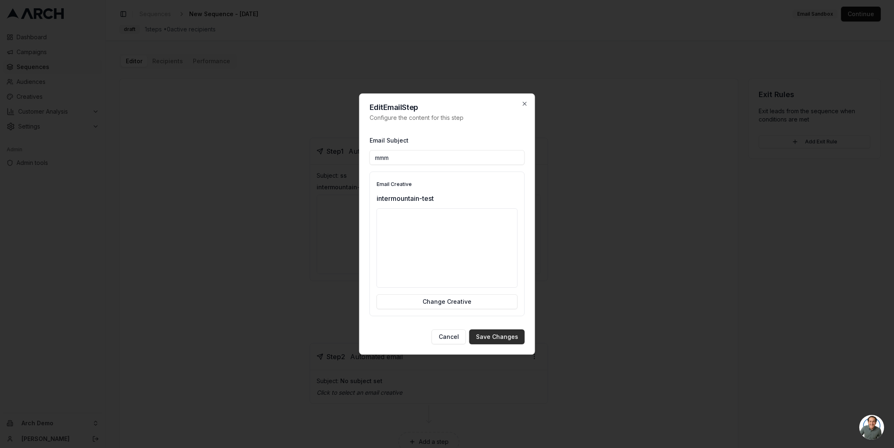
click at [504, 340] on button "Save Changes" at bounding box center [496, 337] width 55 height 15
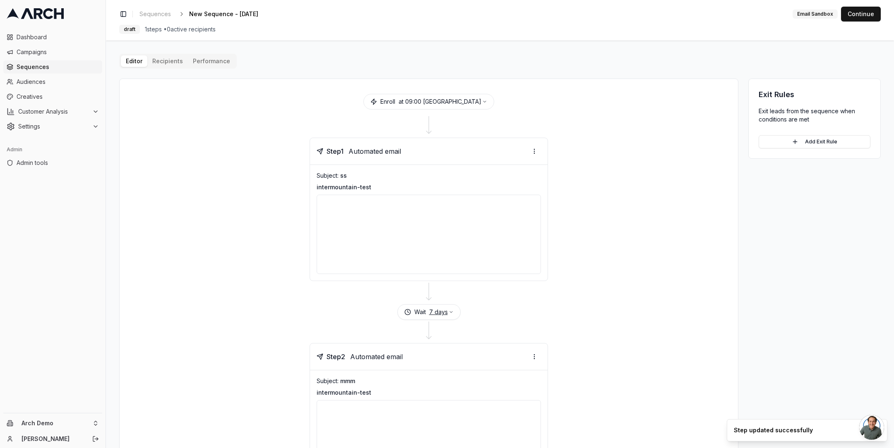
click at [448, 310] on icon "button" at bounding box center [450, 312] width 5 height 5
type input "0"
click at [463, 359] on button "Save" at bounding box center [461, 360] width 22 height 13
click at [533, 354] on html "Dashboard Campaigns Sequences Audiences Creatives Customer Analysis Settings Ad…" at bounding box center [447, 224] width 894 height 448
click at [513, 314] on html "Dashboard Campaigns Sequences Audiences Creatives Customer Analysis Settings Ad…" at bounding box center [447, 224] width 894 height 448
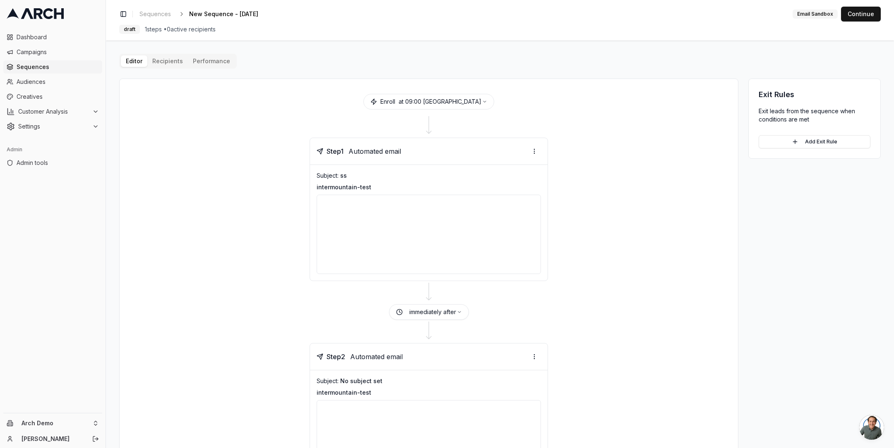
click at [460, 309] on div "immediately after" at bounding box center [429, 313] width 80 height 16
click at [453, 310] on button "immediately after" at bounding box center [435, 312] width 53 height 8
click at [472, 309] on div "immediately after" at bounding box center [428, 313] width 598 height 16
click at [466, 99] on button "at 09:00 Los Angeles" at bounding box center [442, 102] width 89 height 8
click at [457, 311] on icon "button" at bounding box center [459, 312] width 5 height 5
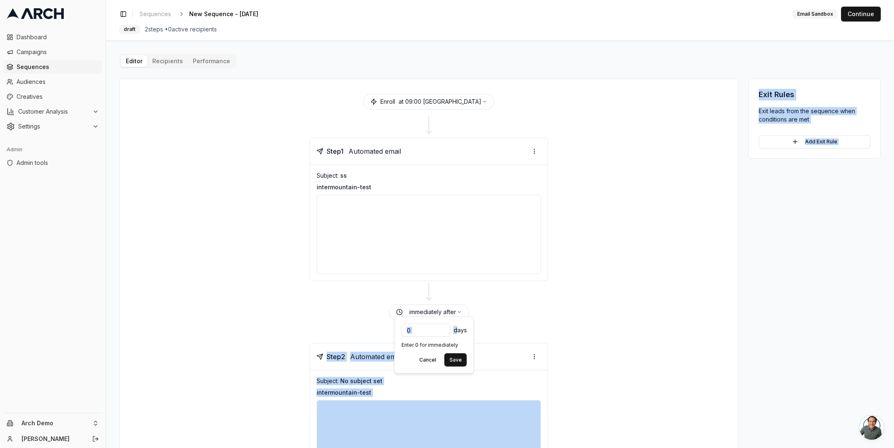
drag, startPoint x: 456, startPoint y: 329, endPoint x: 482, endPoint y: 329, distance: 26.5
click at [482, 329] on body "Dashboard Campaigns Sequences Audiences Creatives Customer Analysis Settings Ad…" at bounding box center [447, 224] width 894 height 448
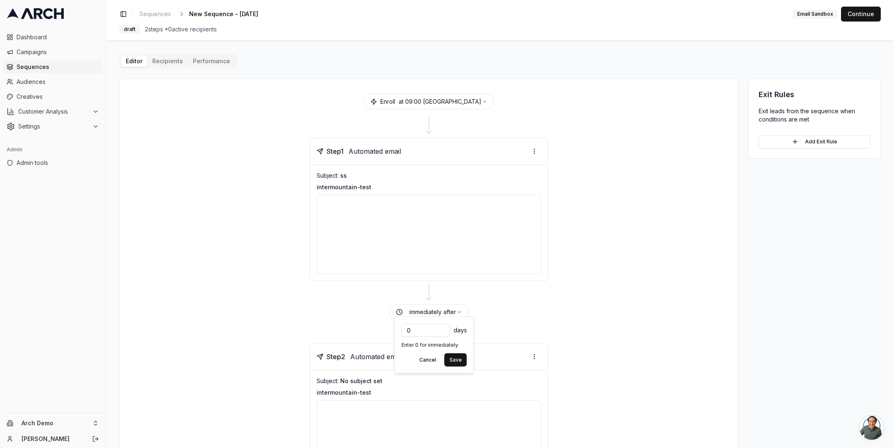
click at [463, 331] on span "days" at bounding box center [459, 330] width 13 height 8
click at [514, 308] on div "immediately after" at bounding box center [428, 313] width 598 height 16
